Goal: Information Seeking & Learning: Find specific fact

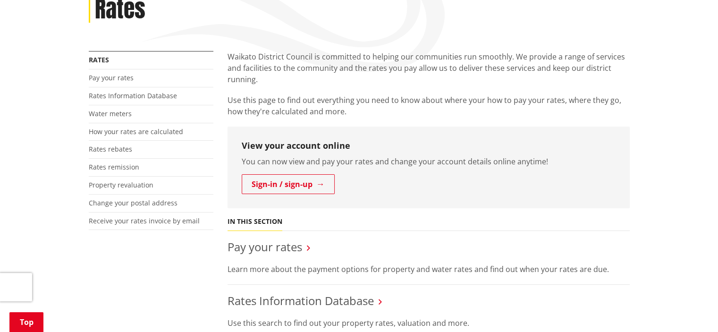
scroll to position [142, 0]
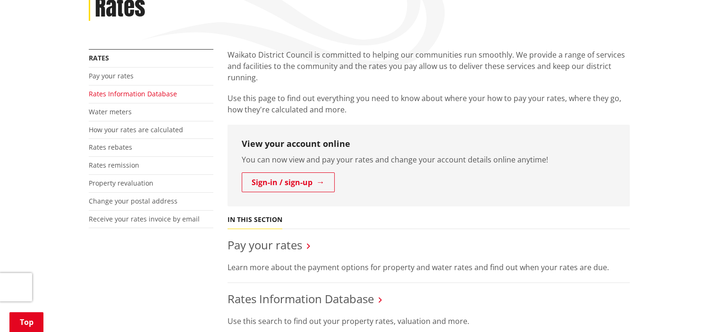
click at [121, 91] on link "Rates Information Database" at bounding box center [133, 93] width 88 height 9
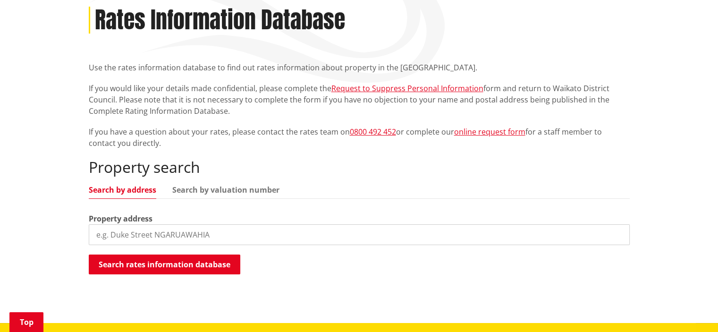
scroll to position [142, 0]
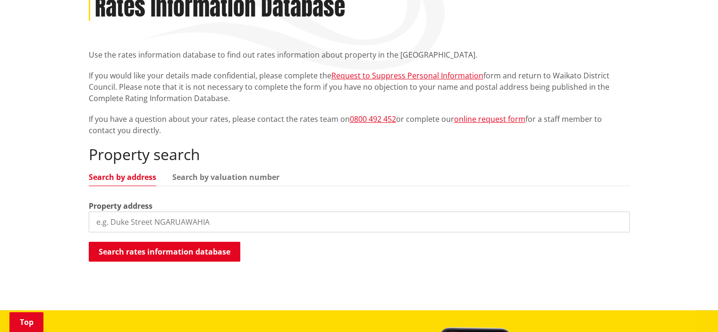
click at [117, 220] on input "search" at bounding box center [359, 221] width 541 height 21
click at [240, 179] on link "Search by valuation number" at bounding box center [225, 177] width 107 height 8
click at [135, 225] on input "search" at bounding box center [359, 221] width 541 height 21
type input "05320/137.01"
